Goal: Task Accomplishment & Management: Manage account settings

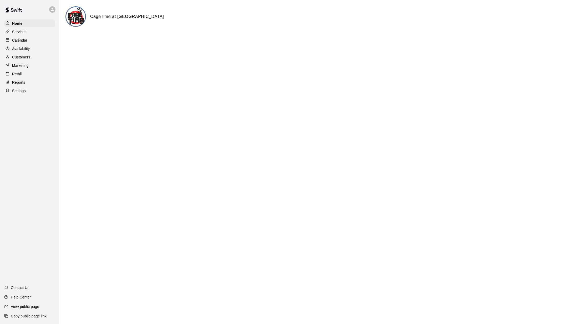
click at [25, 40] on p "Calendar" at bounding box center [19, 40] width 15 height 5
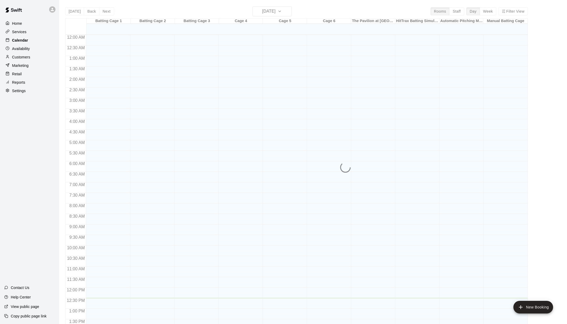
scroll to position [195, 0]
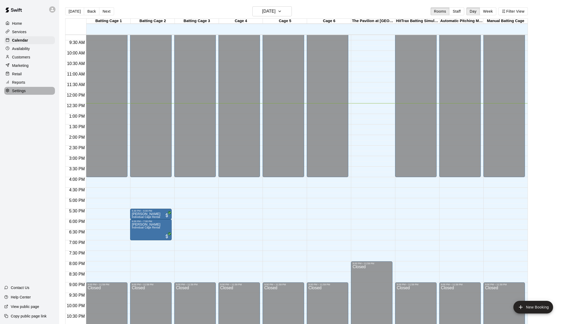
click at [24, 90] on p "Settings" at bounding box center [19, 90] width 14 height 5
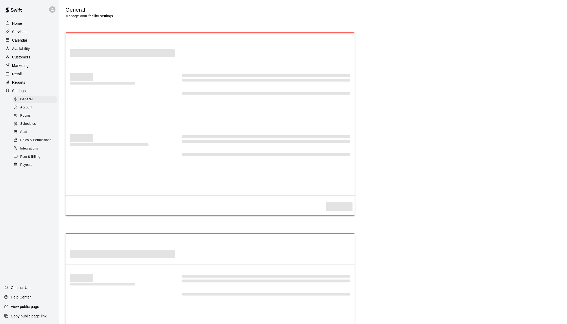
select select "**"
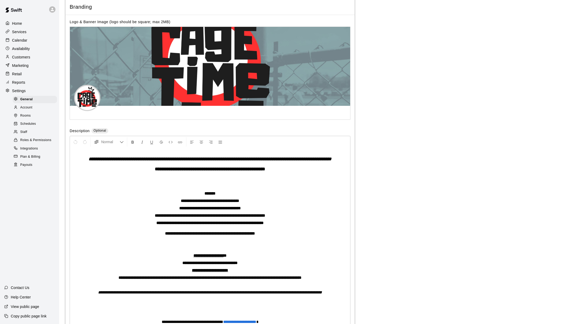
scroll to position [1098, 0]
click at [211, 184] on div "**********" at bounding box center [210, 238] width 280 height 181
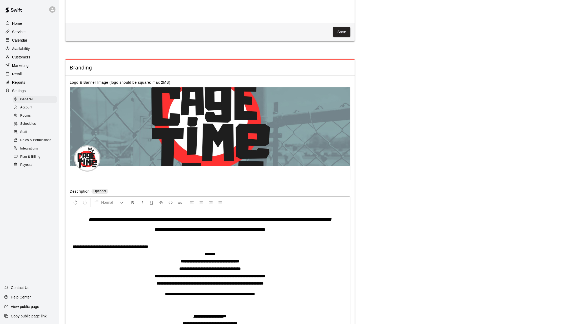
click at [147, 249] on p "**********" at bounding box center [210, 246] width 275 height 5
click at [148, 248] on span "**********" at bounding box center [111, 246] width 76 height 4
drag, startPoint x: 166, startPoint y: 247, endPoint x: 70, endPoint y: 247, distance: 96.0
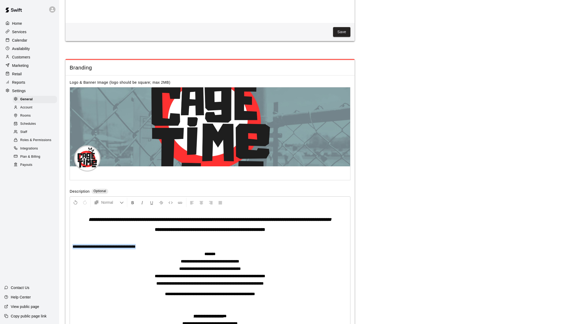
click at [70, 247] on div "**********" at bounding box center [210, 298] width 280 height 181
click at [102, 200] on span "Normal" at bounding box center [110, 202] width 18 height 5
click at [198, 198] on button "Center Align" at bounding box center [201, 202] width 9 height 9
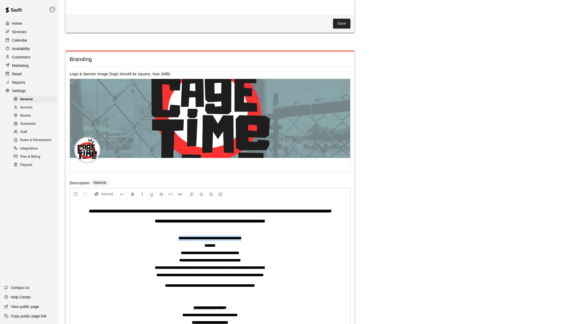
scroll to position [1107, 0]
click at [260, 242] on div "**********" at bounding box center [210, 290] width 280 height 181
click at [259, 239] on p "**********" at bounding box center [210, 237] width 275 height 5
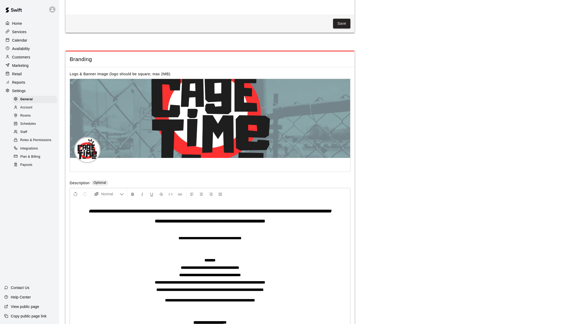
click at [244, 230] on p at bounding box center [210, 230] width 275 height 5
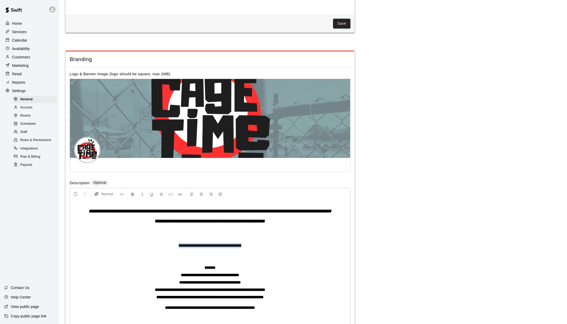
drag, startPoint x: 258, startPoint y: 246, endPoint x: 167, endPoint y: 247, distance: 91.0
click at [167, 247] on p "**********" at bounding box center [210, 245] width 275 height 5
click at [114, 191] on span "Normal" at bounding box center [110, 193] width 18 height 5
click at [123, 192] on icon "Formatting Options" at bounding box center [122, 194] width 4 height 4
click at [150, 192] on icon "Format Underline" at bounding box center [151, 194] width 5 height 5
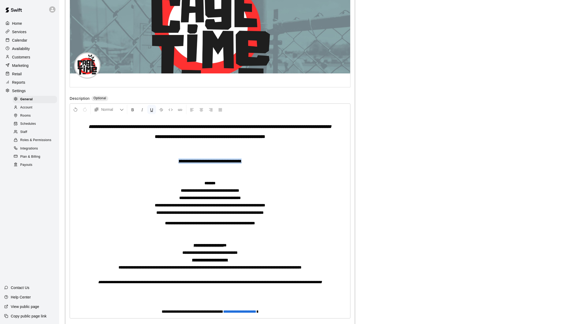
scroll to position [1182, 0]
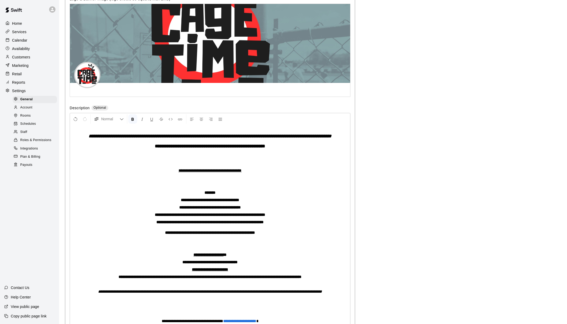
click at [260, 194] on p "******" at bounding box center [210, 192] width 275 height 5
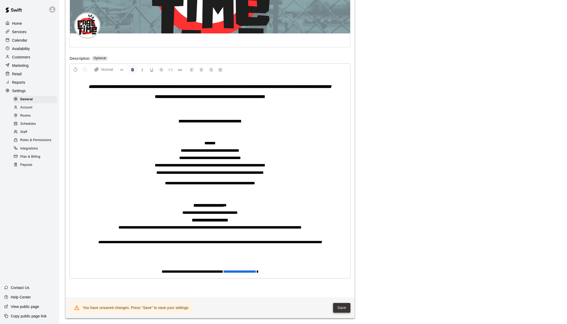
scroll to position [1232, 0]
click at [341, 306] on button "Save" at bounding box center [341, 307] width 17 height 10
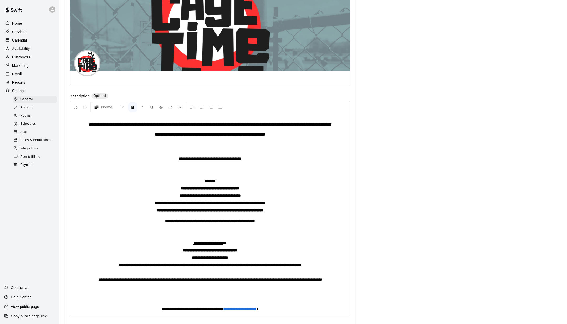
scroll to position [1188, 0]
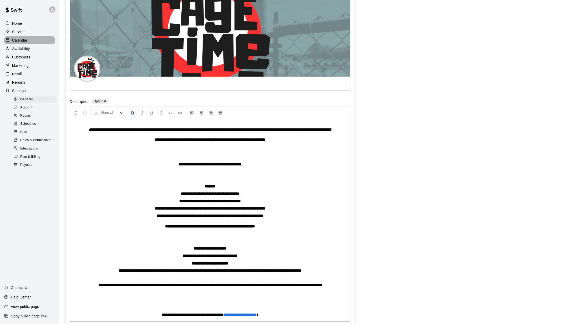
click at [25, 41] on p "Calendar" at bounding box center [19, 40] width 15 height 5
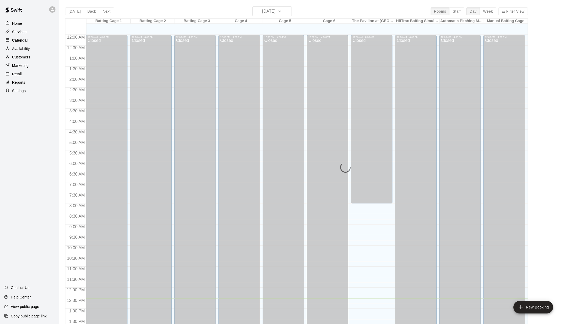
scroll to position [195, 0]
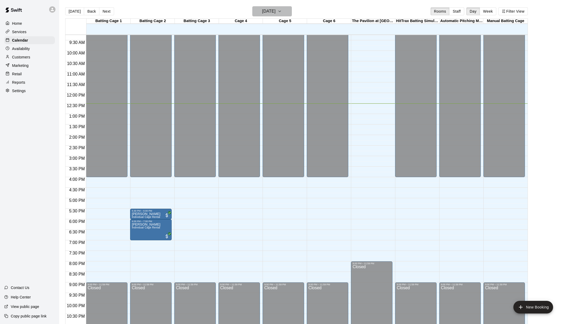
click at [276, 9] on h6 "[DATE]" at bounding box center [268, 11] width 13 height 7
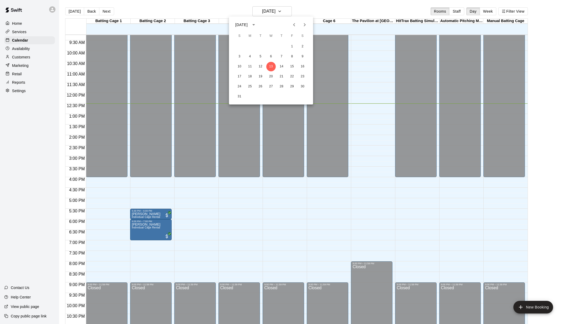
click at [304, 26] on icon "Next month" at bounding box center [305, 25] width 6 height 6
click at [269, 46] on button "1" at bounding box center [270, 46] width 9 height 9
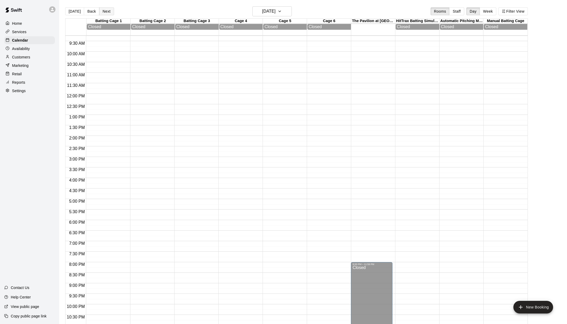
click at [99, 11] on button "Next" at bounding box center [106, 11] width 15 height 8
click at [92, 11] on button "Back" at bounding box center [92, 11] width 16 height 8
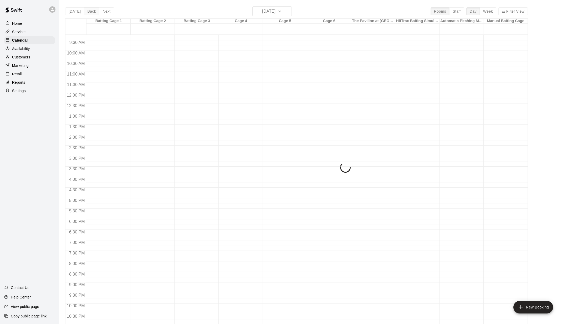
click at [92, 11] on div "[DATE] Back [DATE][DATE] Rooms Staff Day Week Filter View Batting Cage 1 01 Wed…" at bounding box center [296, 168] width 463 height 324
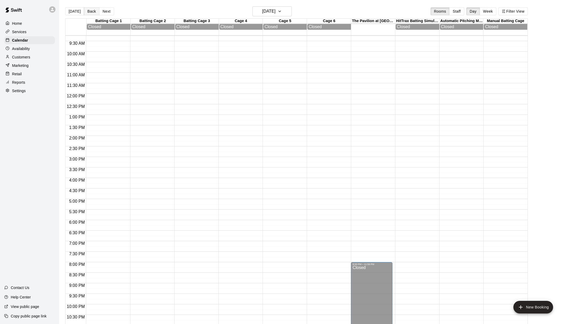
click at [92, 11] on button "Back" at bounding box center [92, 11] width 16 height 8
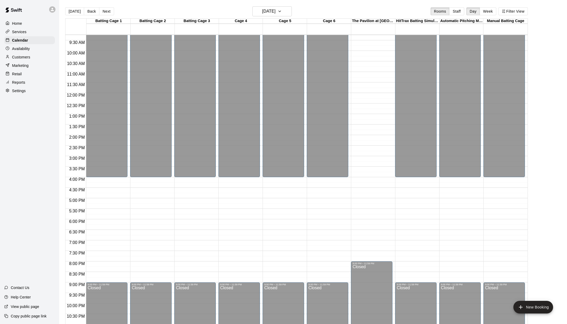
click at [19, 93] on p "Settings" at bounding box center [19, 90] width 14 height 5
select select "**"
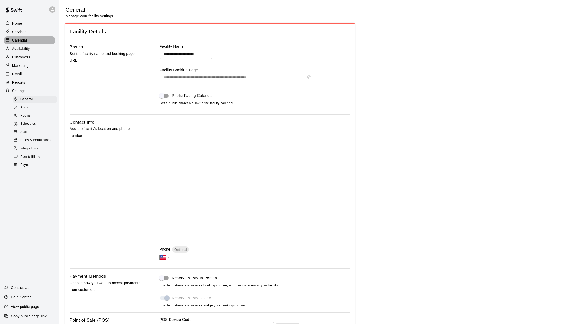
click at [26, 38] on p "Calendar" at bounding box center [19, 40] width 15 height 5
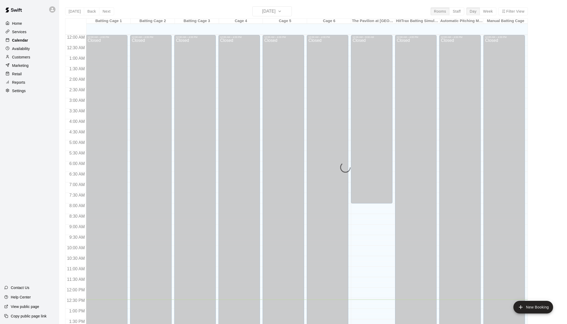
scroll to position [195, 0]
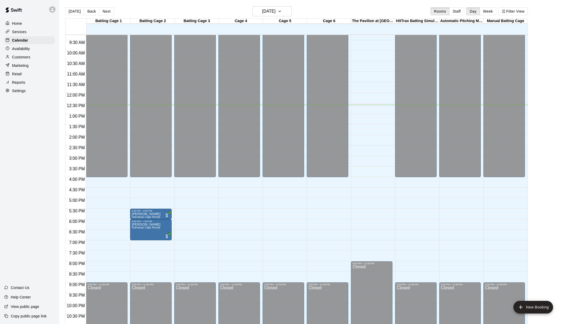
click at [23, 46] on p "Availability" at bounding box center [21, 48] width 18 height 5
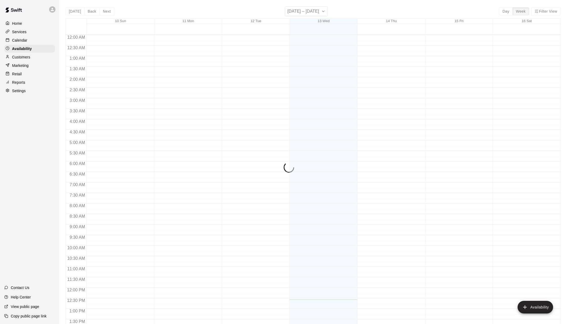
scroll to position [210, 0]
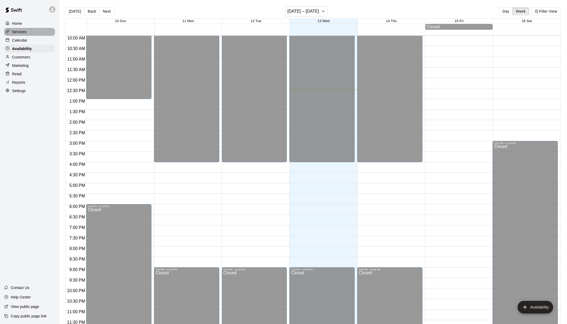
click at [25, 33] on p "Services" at bounding box center [19, 31] width 14 height 5
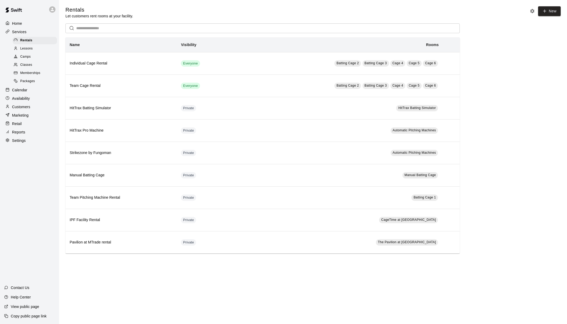
click at [28, 87] on div "Calendar" at bounding box center [29, 90] width 51 height 8
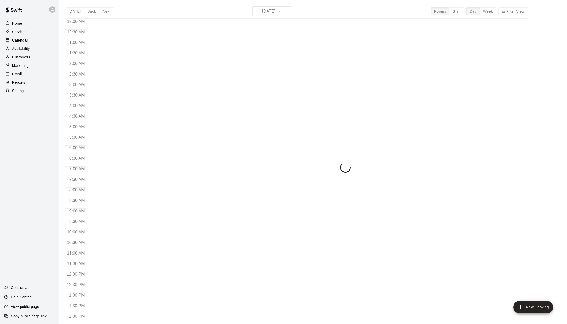
scroll to position [195, 0]
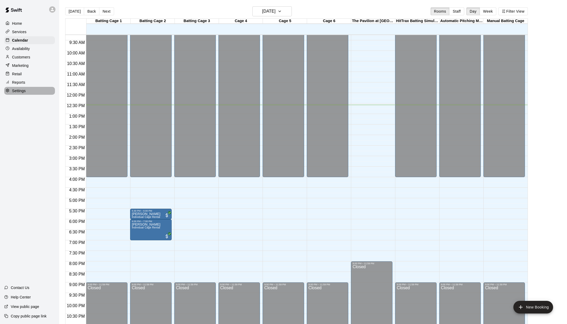
click at [23, 90] on p "Settings" at bounding box center [19, 90] width 14 height 5
select select "**"
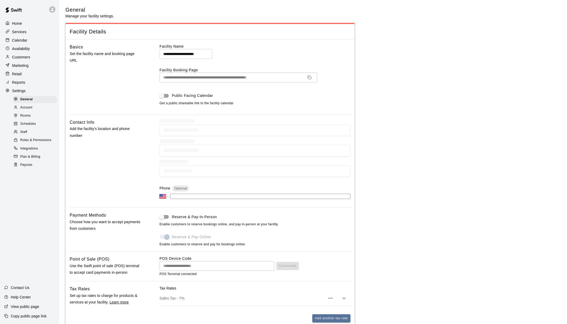
scroll to position [1064, 0]
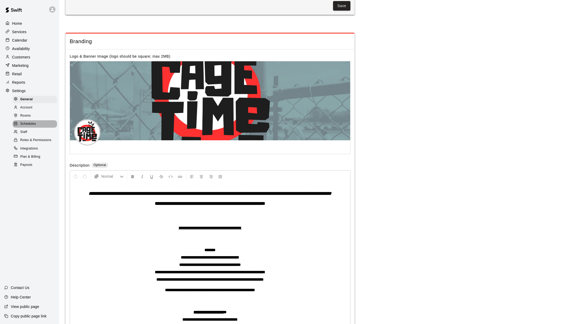
click at [32, 126] on div "Schedules" at bounding box center [35, 123] width 44 height 7
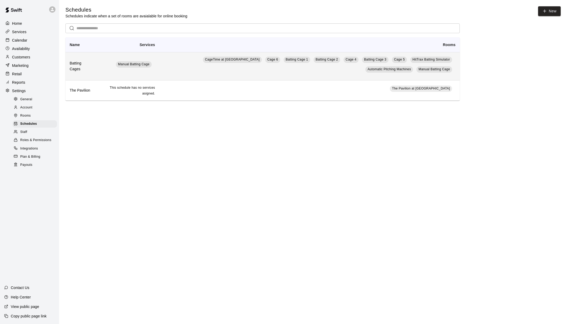
click at [172, 70] on td "CageTime at MTrade Park Cage 6 Batting Cage 1 Batting Cage 2 Cage 4 Batting Cag…" at bounding box center [309, 66] width 301 height 28
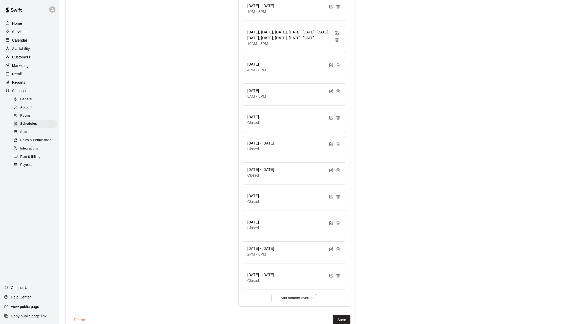
scroll to position [1015, 0]
click at [331, 274] on icon "button" at bounding box center [331, 275] width 3 height 3
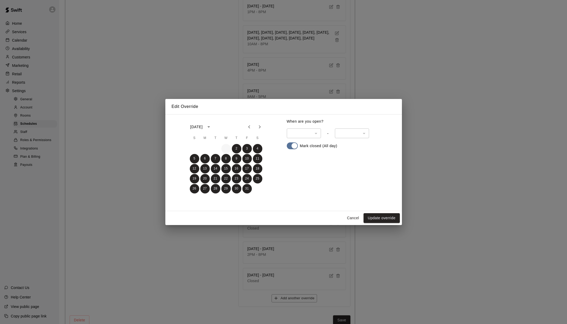
click at [227, 152] on button "1" at bounding box center [225, 148] width 9 height 9
click at [226, 158] on button "8" at bounding box center [225, 158] width 9 height 9
click at [213, 157] on button "7" at bounding box center [215, 158] width 9 height 9
click at [202, 158] on button "6" at bounding box center [204, 158] width 9 height 9
click at [194, 158] on button "5" at bounding box center [194, 158] width 9 height 9
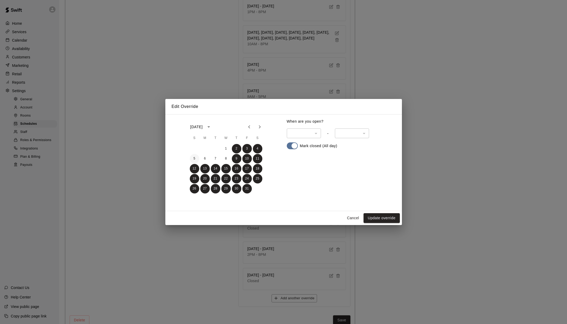
click at [192, 159] on button "5" at bounding box center [194, 158] width 9 height 9
click at [240, 158] on button "9" at bounding box center [236, 158] width 9 height 9
click at [250, 159] on button "10" at bounding box center [246, 158] width 9 height 9
click at [247, 149] on button "3" at bounding box center [246, 148] width 9 height 9
click at [238, 149] on button "2" at bounding box center [236, 148] width 9 height 9
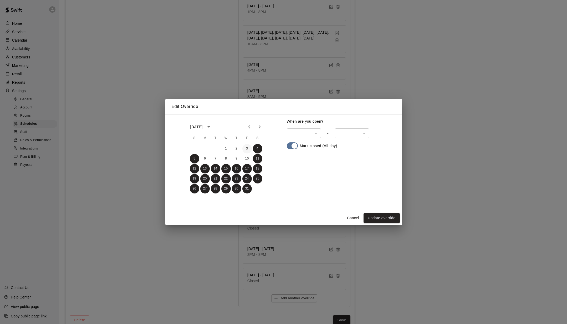
click at [247, 148] on button "3" at bounding box center [246, 148] width 9 height 9
click at [246, 158] on button "10" at bounding box center [246, 158] width 9 height 9
click at [207, 169] on button "13" at bounding box center [204, 168] width 9 height 9
click at [219, 169] on button "14" at bounding box center [215, 168] width 9 height 9
click at [375, 219] on button "Update override" at bounding box center [382, 218] width 36 height 10
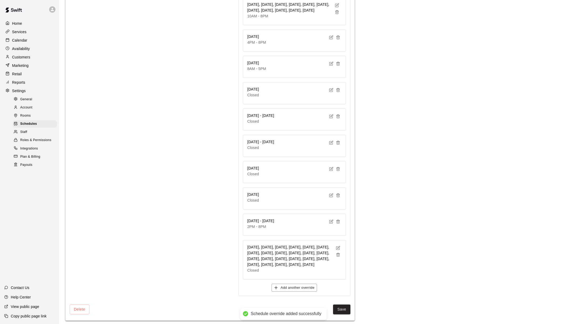
scroll to position [1042, 0]
click at [342, 310] on button "Save" at bounding box center [341, 310] width 17 height 10
